Goal: Task Accomplishment & Management: Manage account settings

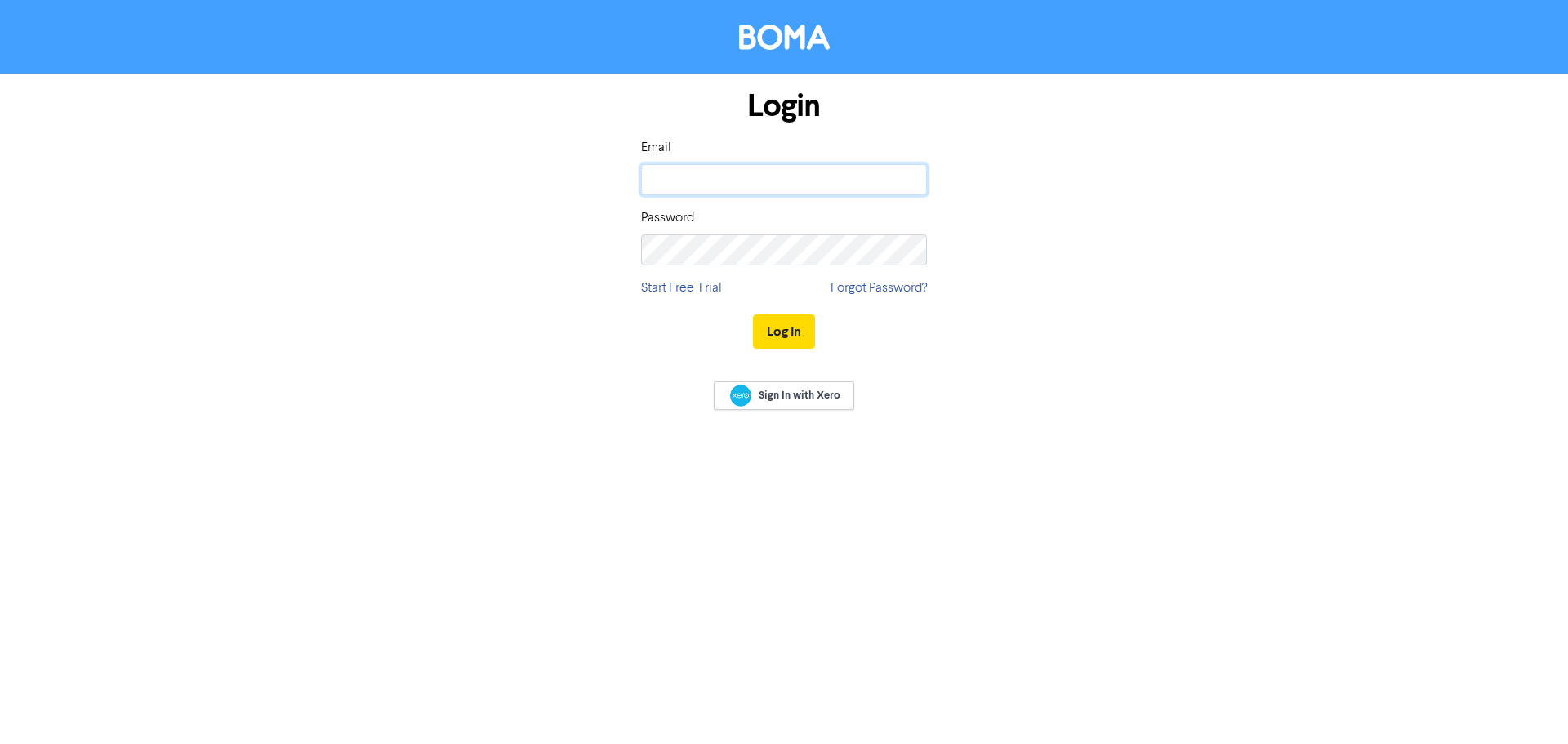
click at [716, 181] on input "email" at bounding box center [784, 180] width 286 height 31
click at [753, 315] on button "Log In" at bounding box center [784, 331] width 63 height 34
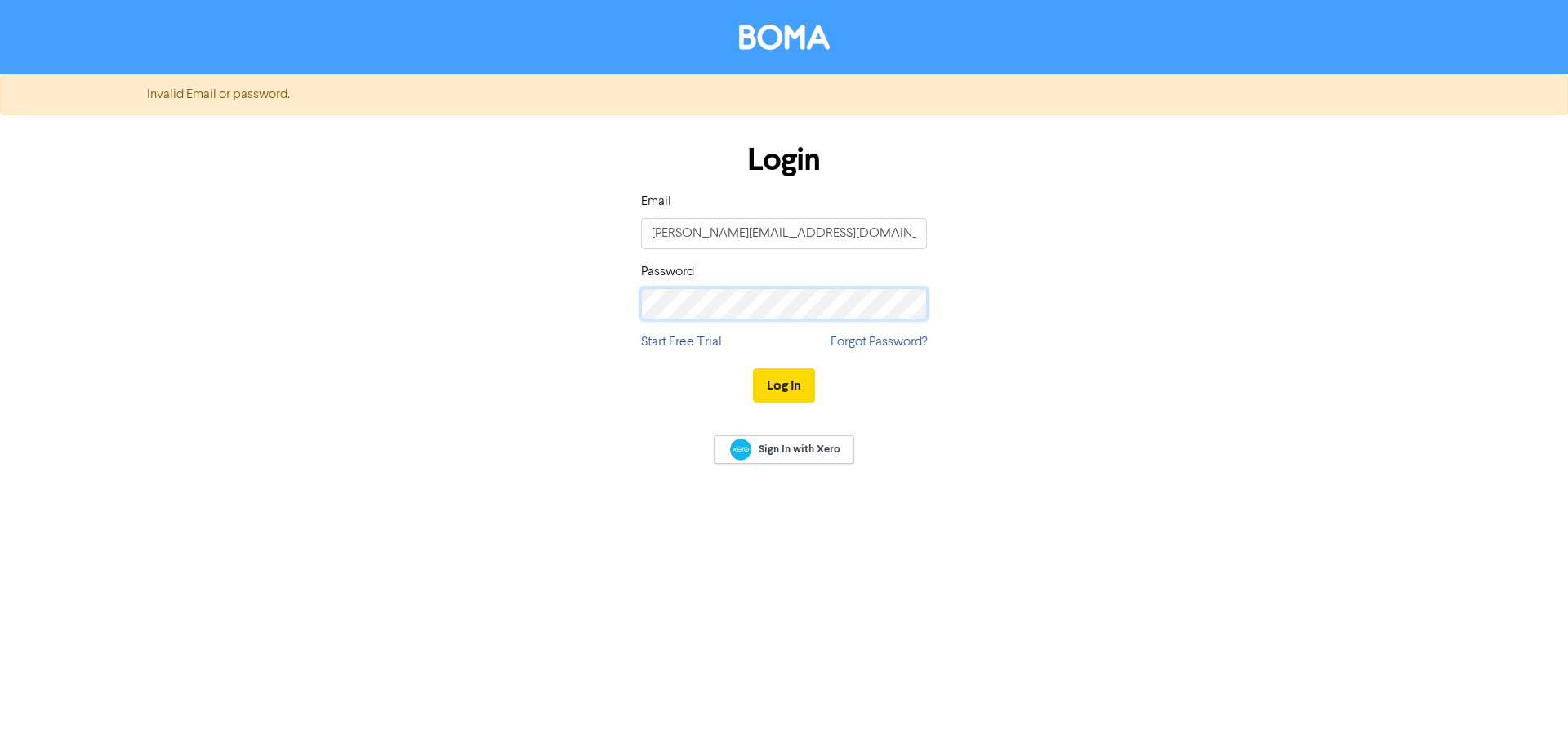
click at [637, 296] on div "Login Email [PERSON_NAME][EMAIL_ADDRESS][DOMAIN_NAME] Password Start Free Trial…" at bounding box center [784, 273] width 311 height 291
click at [692, 227] on input "[PERSON_NAME][EMAIL_ADDRESS][DOMAIN_NAME]" at bounding box center [784, 234] width 286 height 31
type input "[EMAIL_ADDRESS][DOMAIN_NAME]"
click at [792, 383] on button "Log In" at bounding box center [784, 385] width 63 height 34
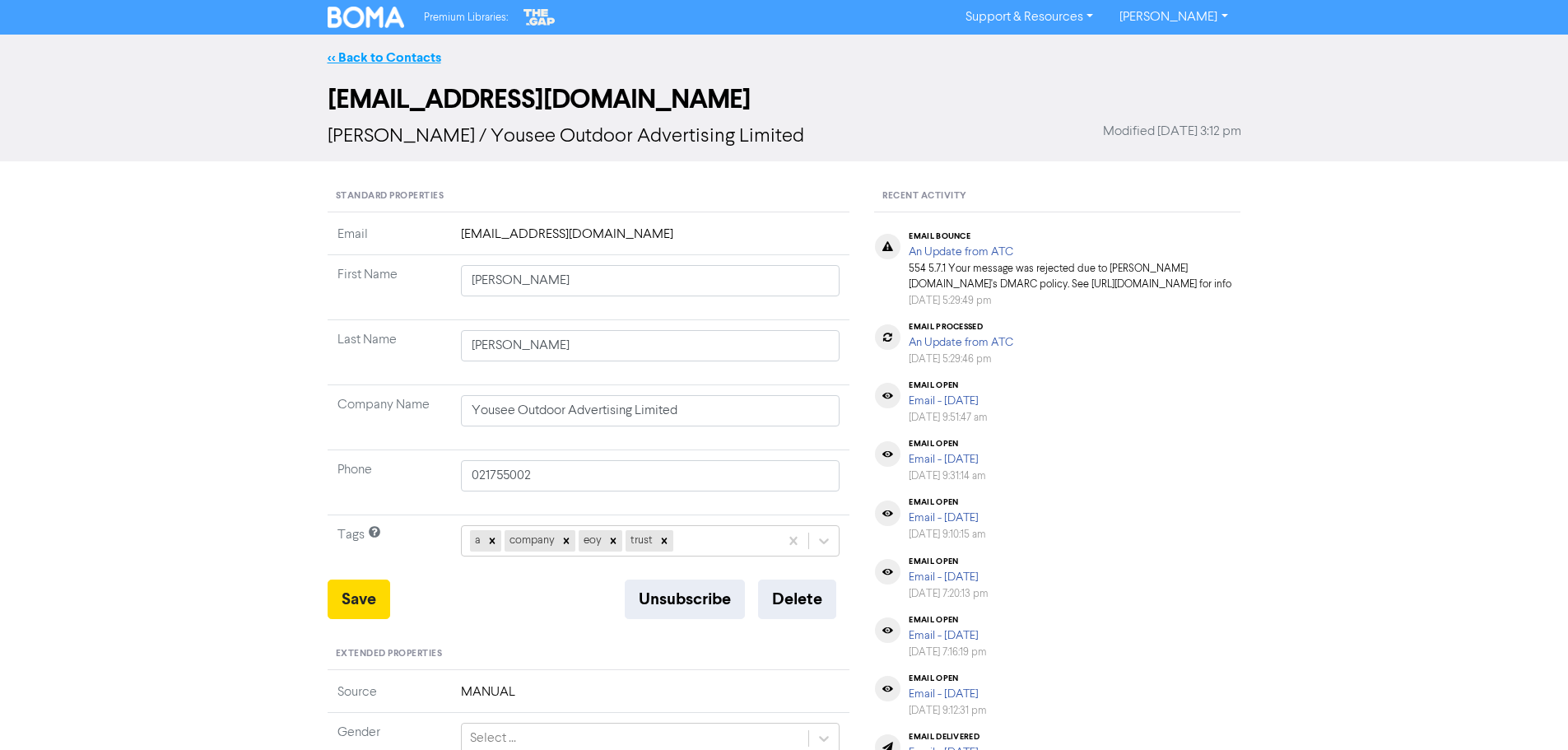
click at [387, 56] on link "<< Back to Contacts" at bounding box center [385, 57] width 114 height 17
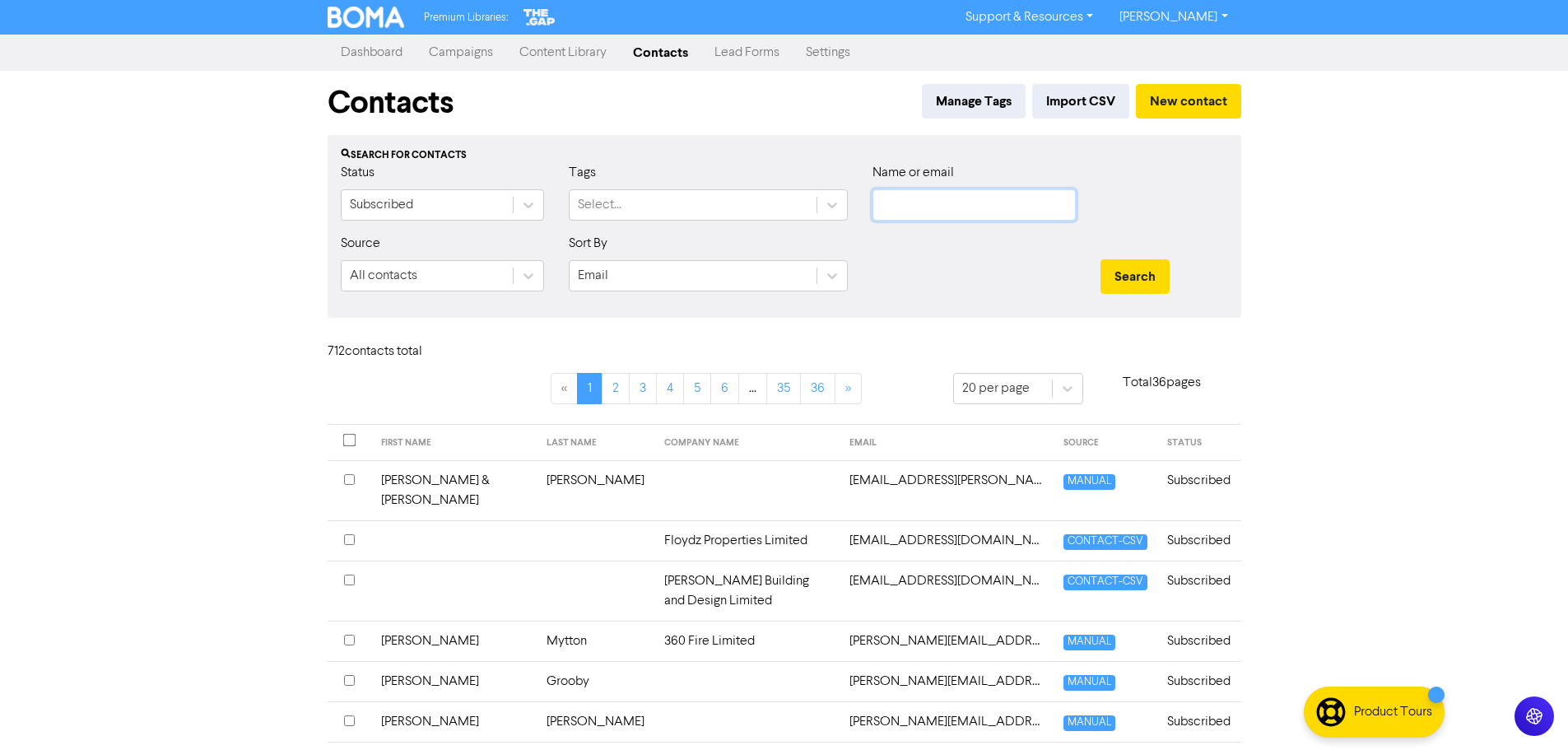
drag, startPoint x: 913, startPoint y: 203, endPoint x: 918, endPoint y: 196, distance: 8.6
click at [915, 200] on input "text" at bounding box center [974, 205] width 203 height 32
type input "knight"
click at [1101, 260] on button "Search" at bounding box center [1135, 276] width 70 height 34
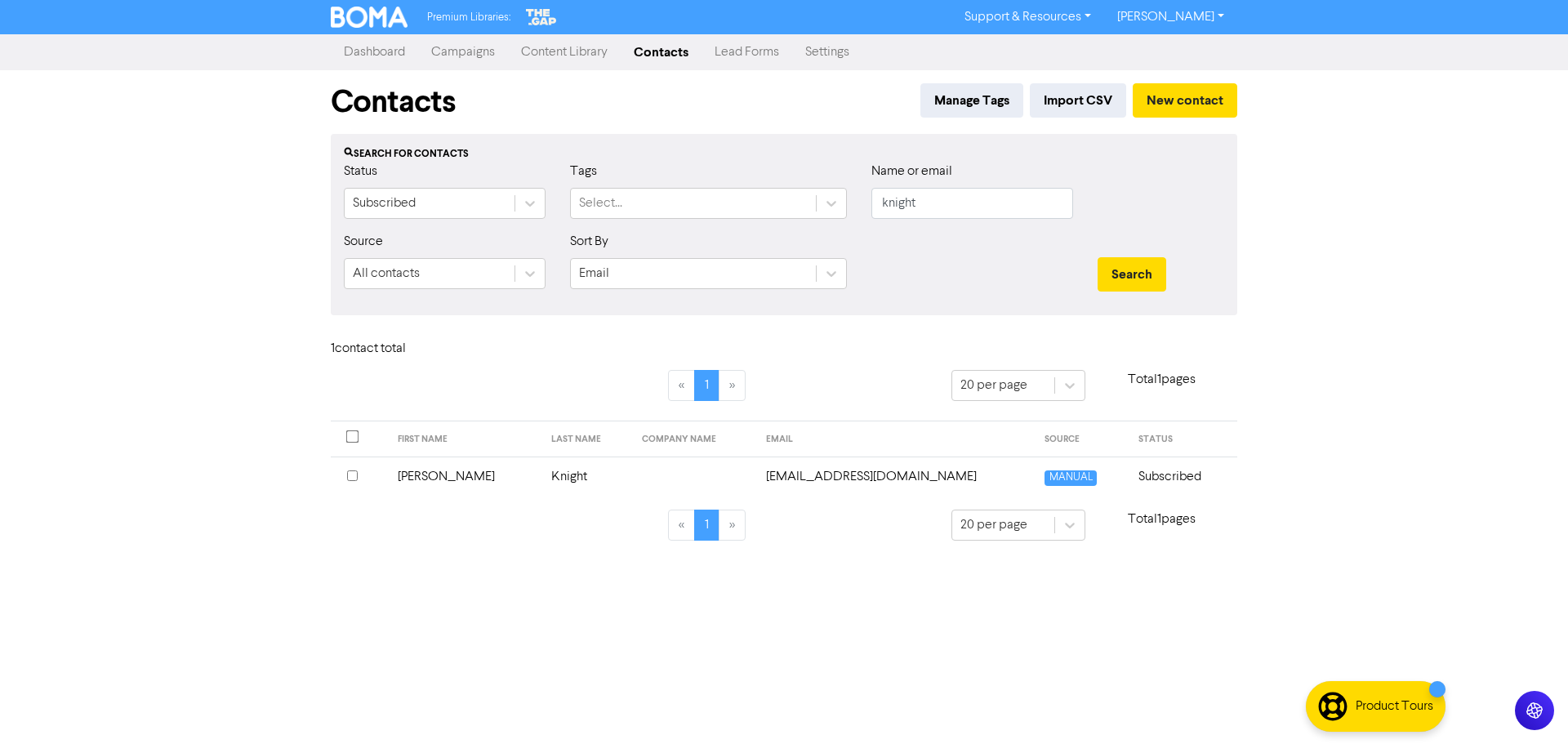
click at [386, 48] on link "Dashboard" at bounding box center [374, 52] width 87 height 33
